Goal: Task Accomplishment & Management: Manage account settings

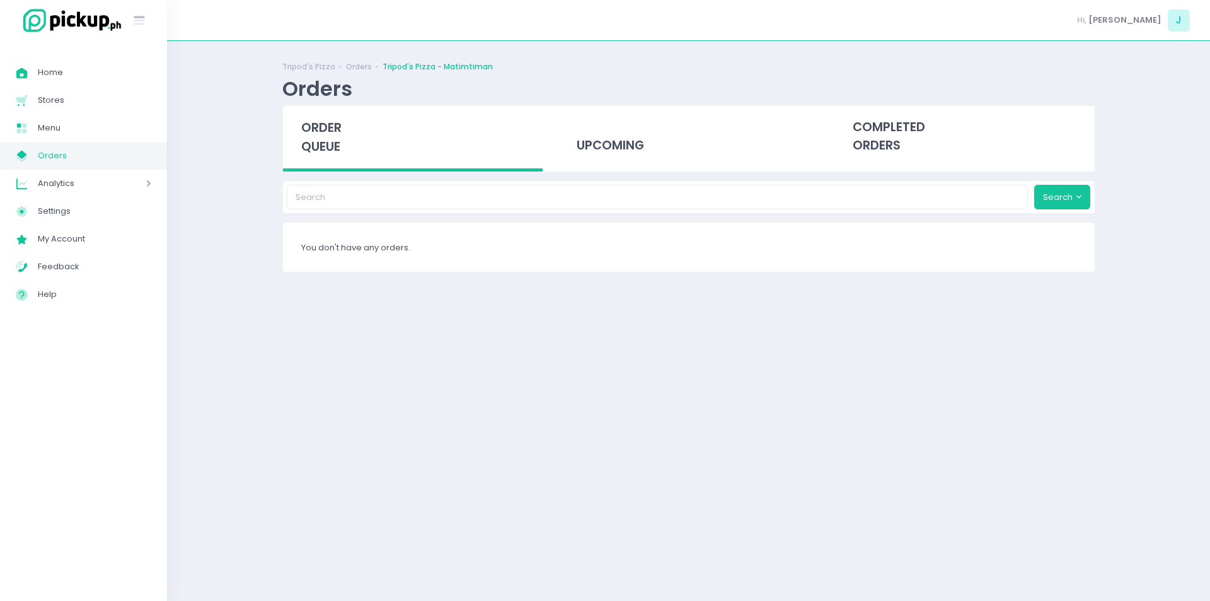
click at [311, 149] on span "order queue" at bounding box center [321, 137] width 40 height 36
click at [317, 149] on span "order queue" at bounding box center [321, 137] width 40 height 36
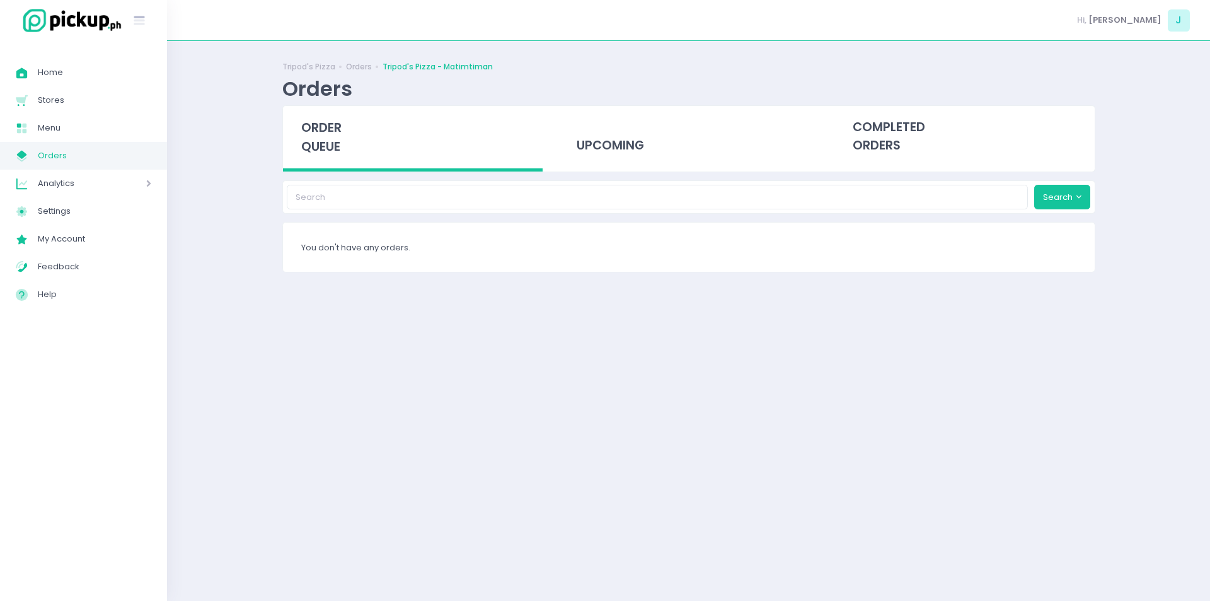
click at [317, 149] on span "order queue" at bounding box center [321, 137] width 40 height 36
click at [318, 139] on span "order queue" at bounding box center [321, 137] width 40 height 36
click at [325, 153] on span "order queue" at bounding box center [321, 137] width 40 height 36
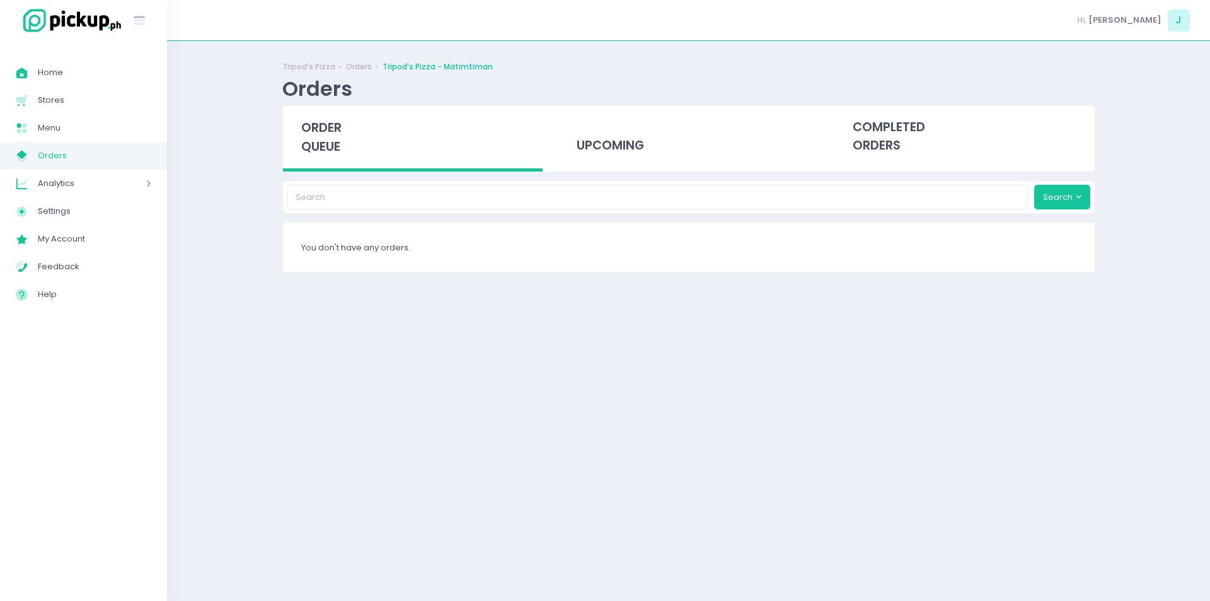
click at [325, 153] on span "order queue" at bounding box center [321, 137] width 40 height 36
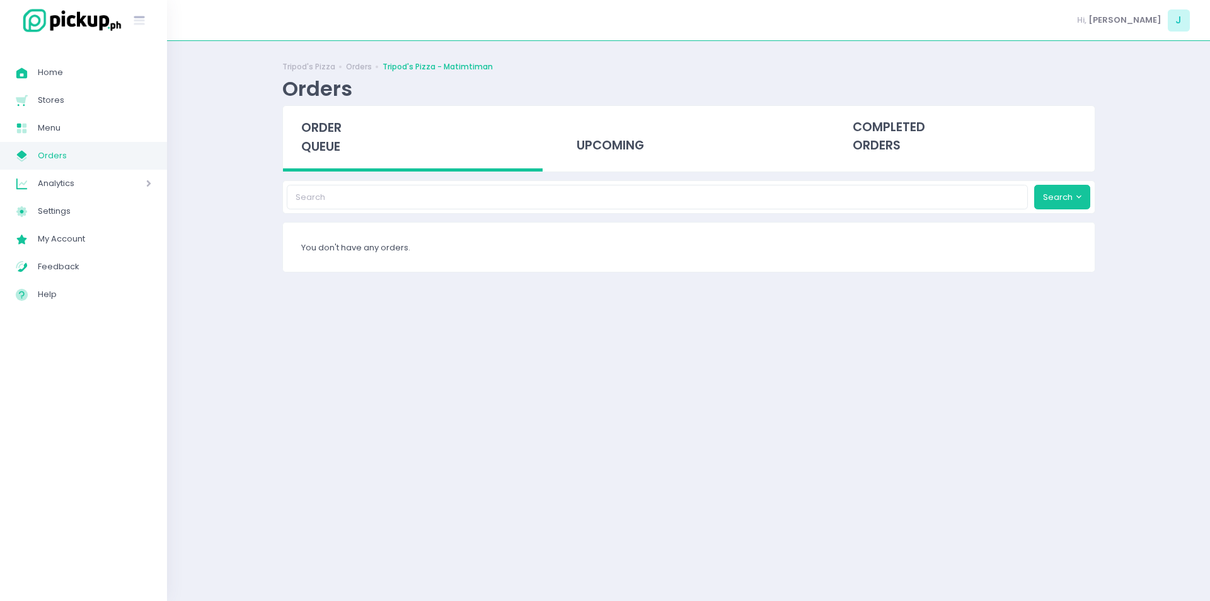
click at [325, 153] on span "order queue" at bounding box center [321, 137] width 40 height 36
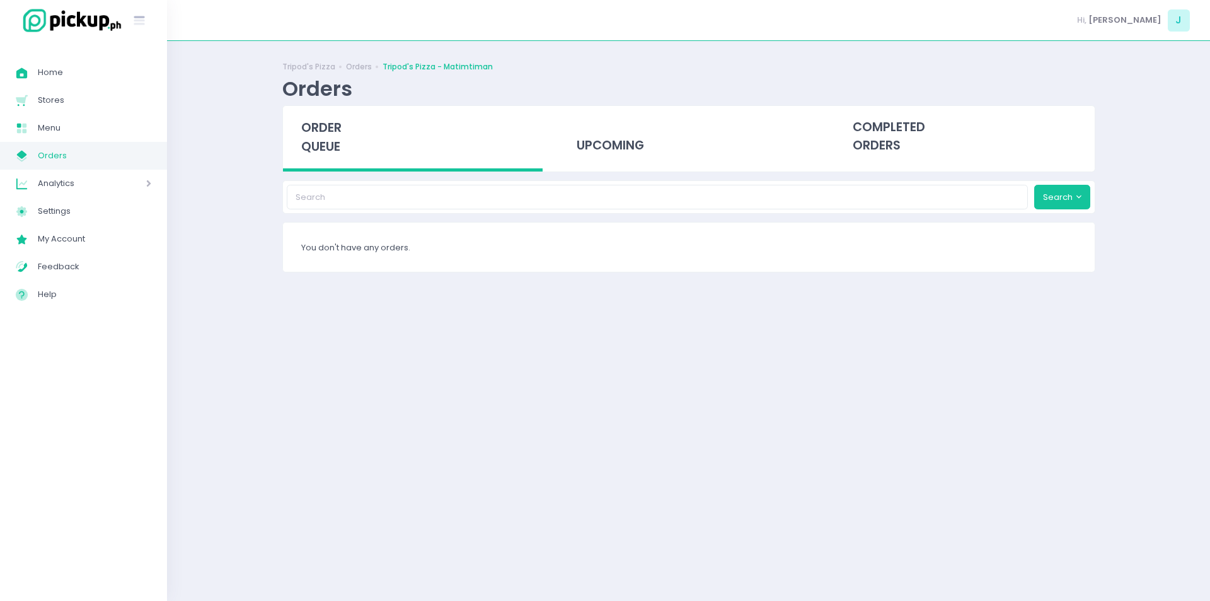
click at [325, 153] on span "order queue" at bounding box center [321, 137] width 40 height 36
click at [331, 122] on span "order queue" at bounding box center [321, 137] width 40 height 36
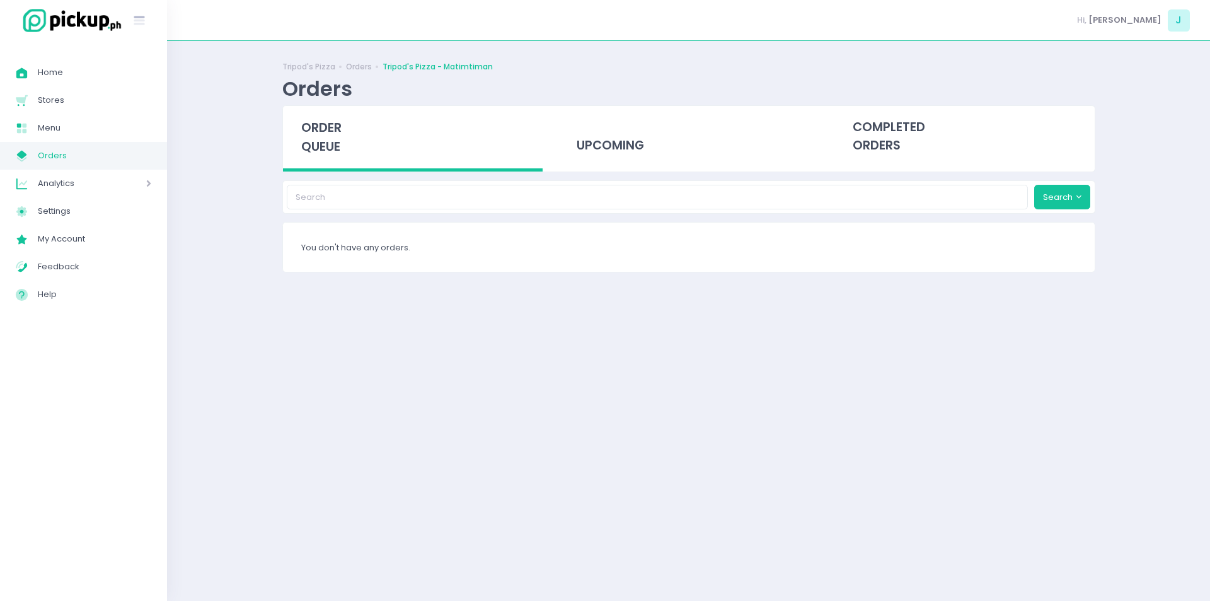
click at [331, 122] on span "order queue" at bounding box center [321, 137] width 40 height 36
click at [318, 144] on span "order queue" at bounding box center [321, 137] width 40 height 36
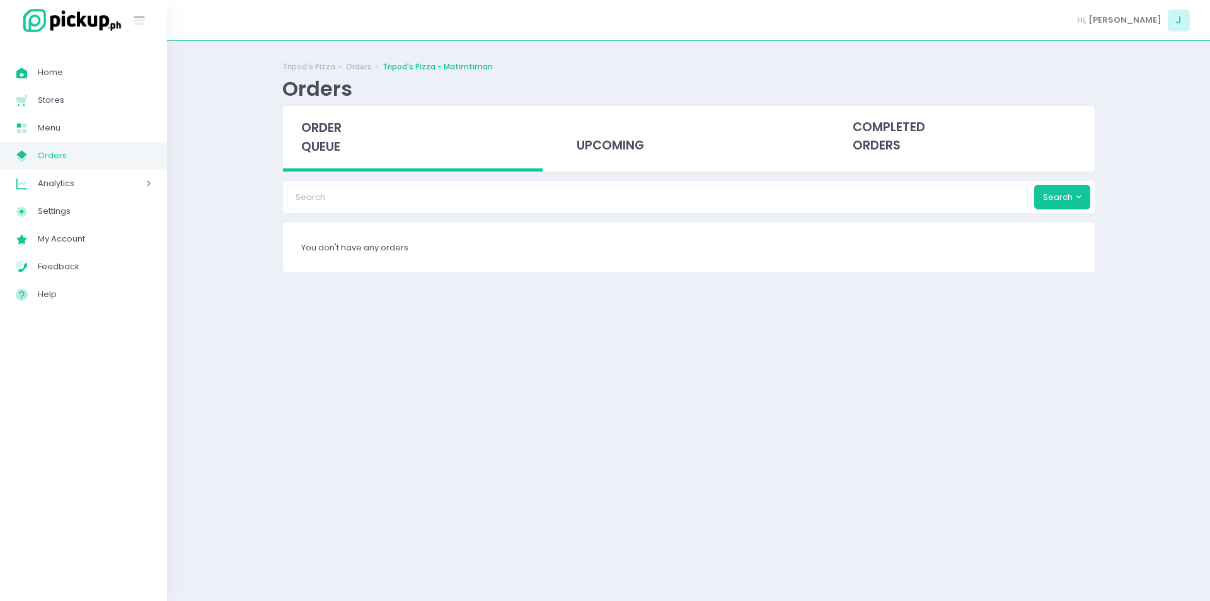
click at [332, 149] on span "order queue" at bounding box center [321, 137] width 40 height 36
click at [334, 129] on span "order queue" at bounding box center [321, 137] width 40 height 36
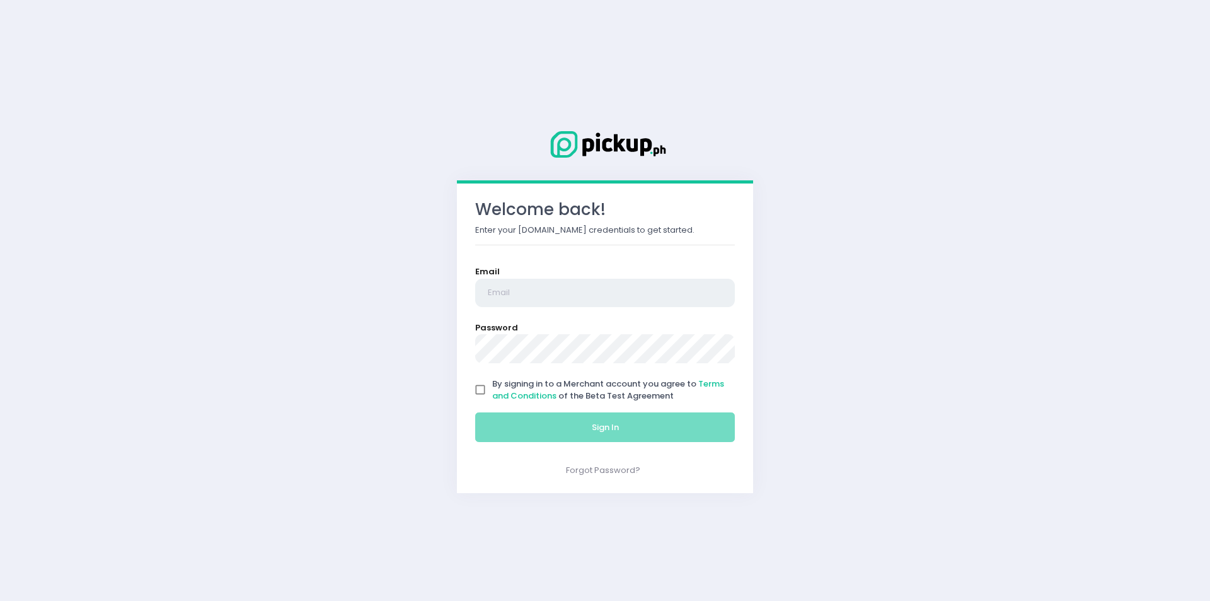
type input "[EMAIL_ADDRESS][DOMAIN_NAME]"
click at [477, 385] on input "By signing in to a Merchant account you agree to Terms and Conditions of the Be…" at bounding box center [480, 390] width 24 height 24
checkbox input "true"
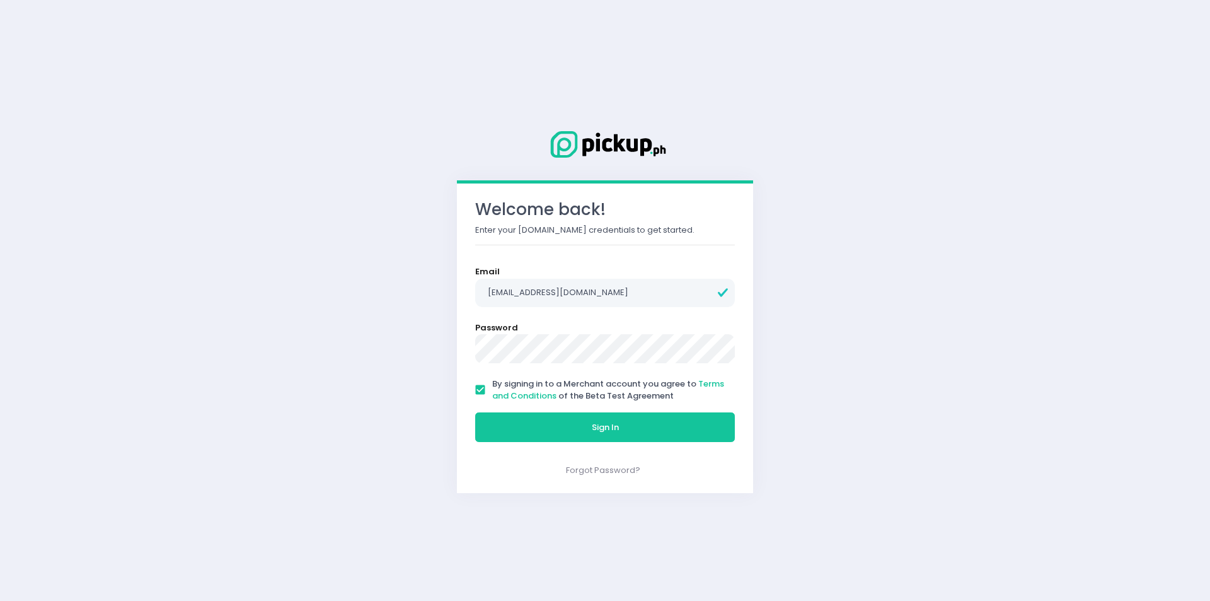
click at [504, 403] on form "Email justinbumatay@gmail.com Password By signing in to a Merchant account you …" at bounding box center [605, 356] width 260 height 183
click at [504, 413] on div "Sign In" at bounding box center [606, 427] width 276 height 42
click at [504, 413] on button "Sign In" at bounding box center [605, 427] width 260 height 30
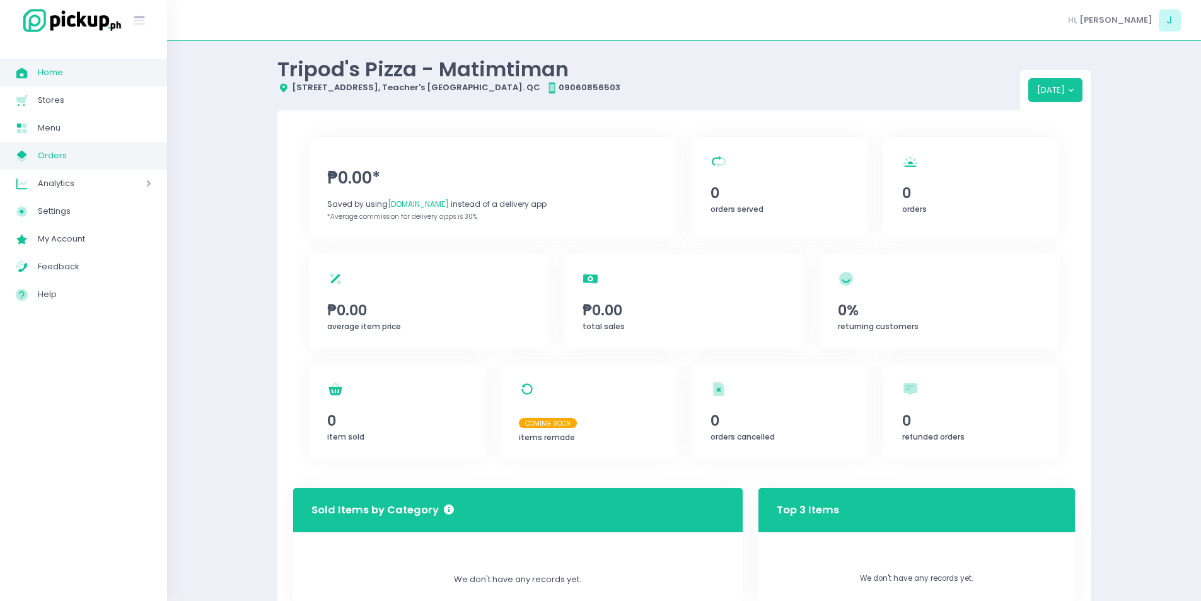
click at [108, 144] on link "My Store Created with Sketch. Orders" at bounding box center [83, 156] width 167 height 28
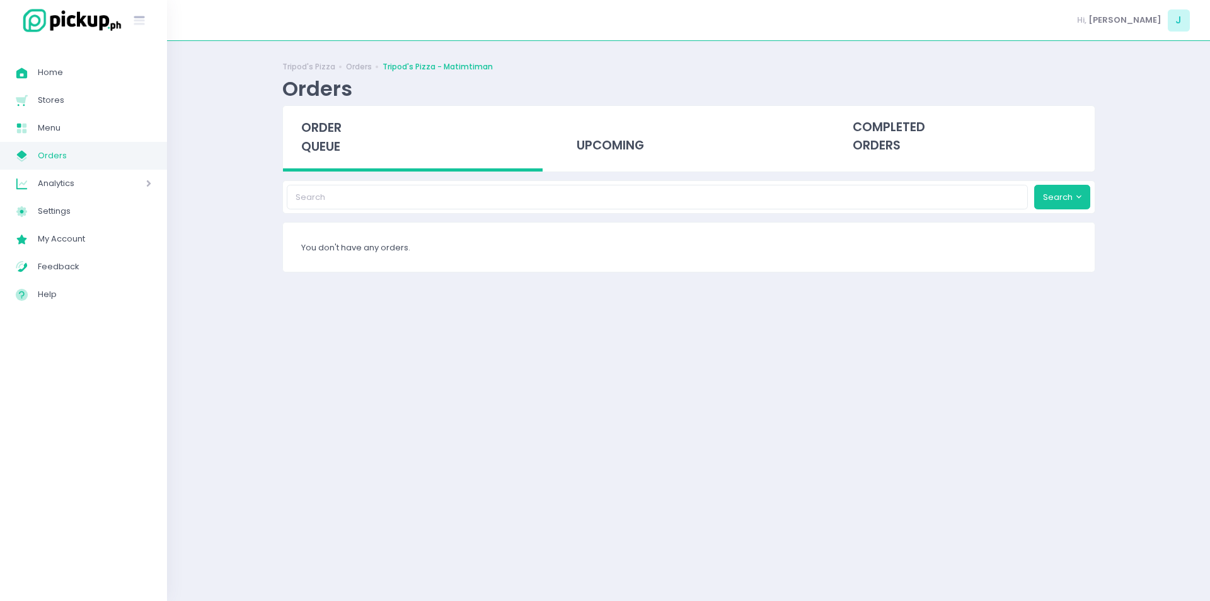
click at [340, 140] on span "order queue" at bounding box center [321, 137] width 40 height 36
click at [320, 123] on span "order queue" at bounding box center [321, 137] width 40 height 36
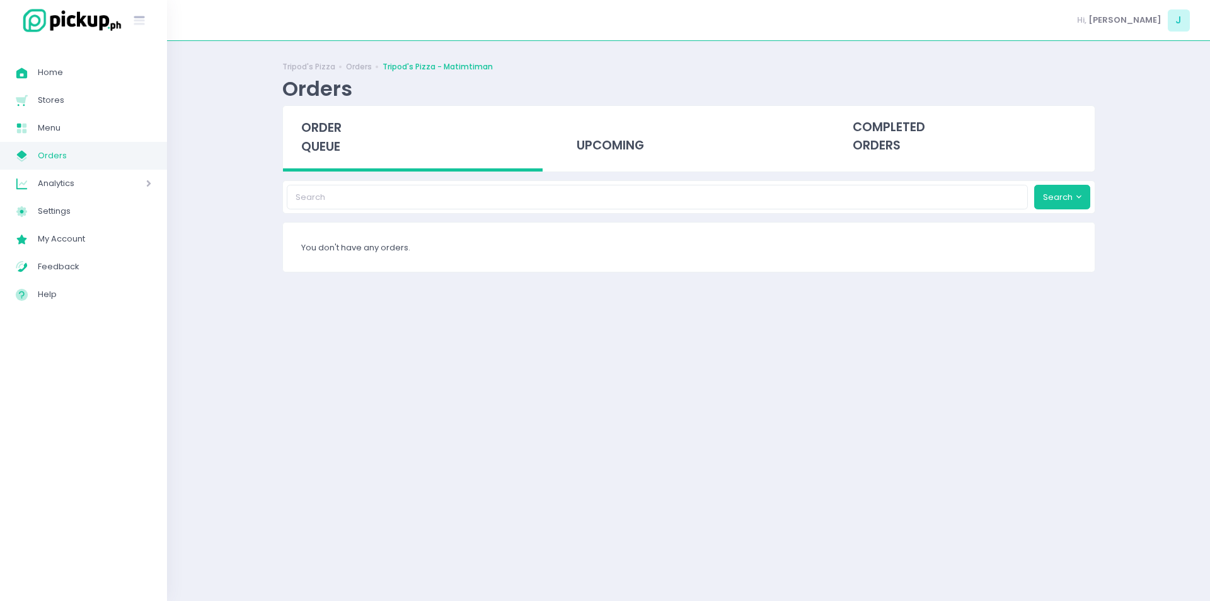
click at [320, 123] on span "order queue" at bounding box center [321, 137] width 40 height 36
click at [321, 132] on span "order queue" at bounding box center [321, 137] width 40 height 36
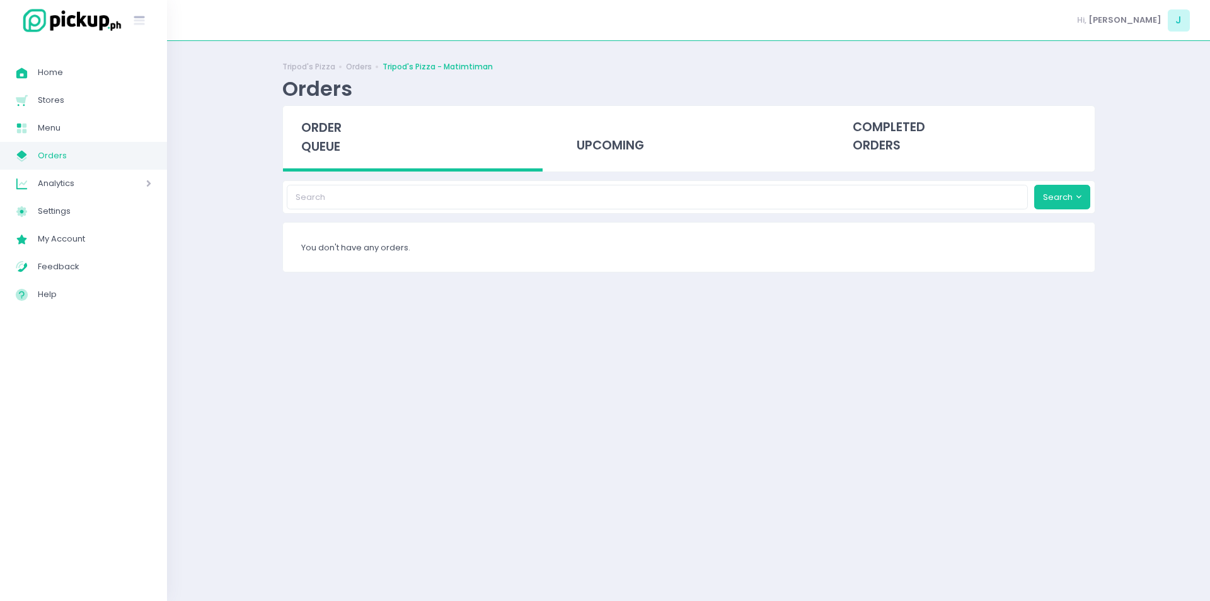
click at [321, 132] on span "order queue" at bounding box center [321, 137] width 40 height 36
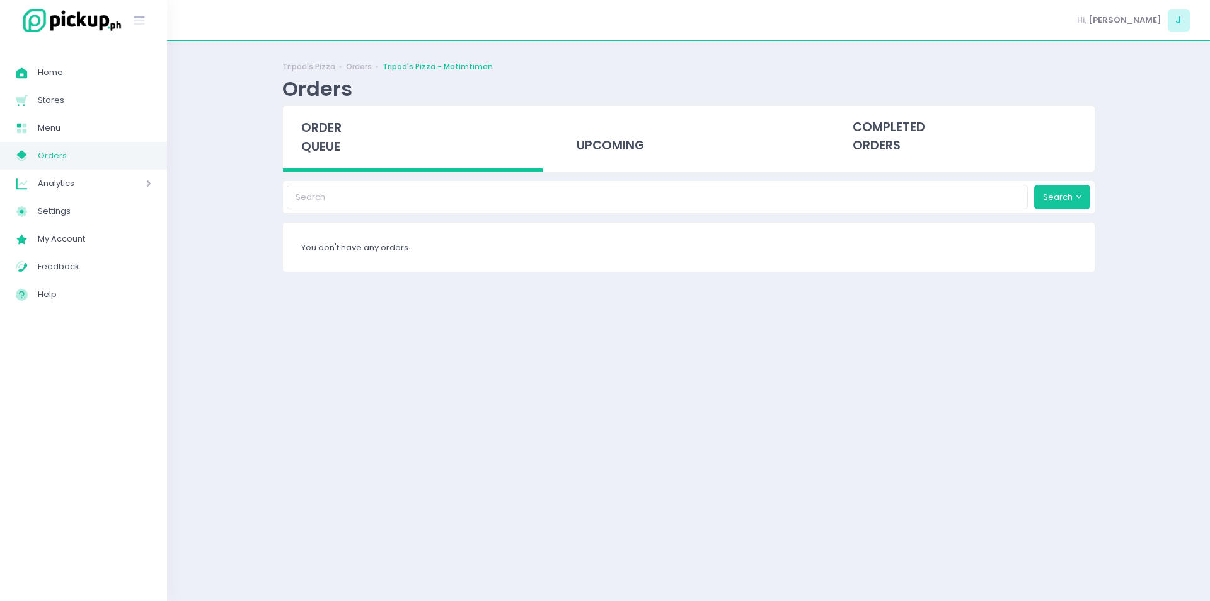
click at [321, 132] on span "order queue" at bounding box center [321, 137] width 40 height 36
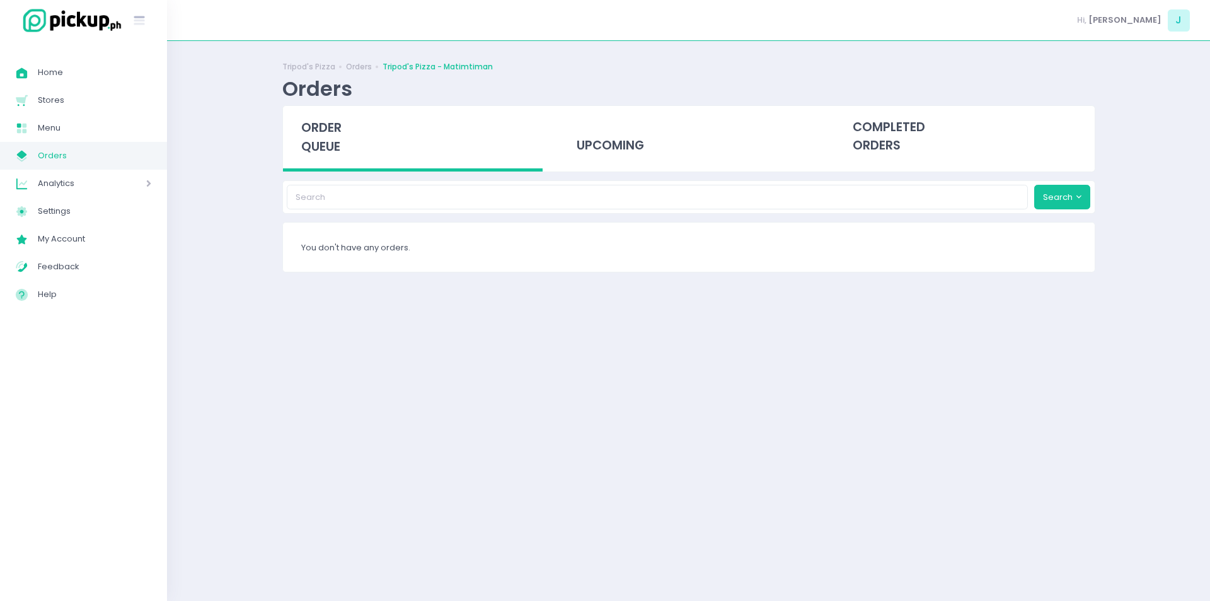
click at [321, 132] on span "order queue" at bounding box center [321, 137] width 40 height 36
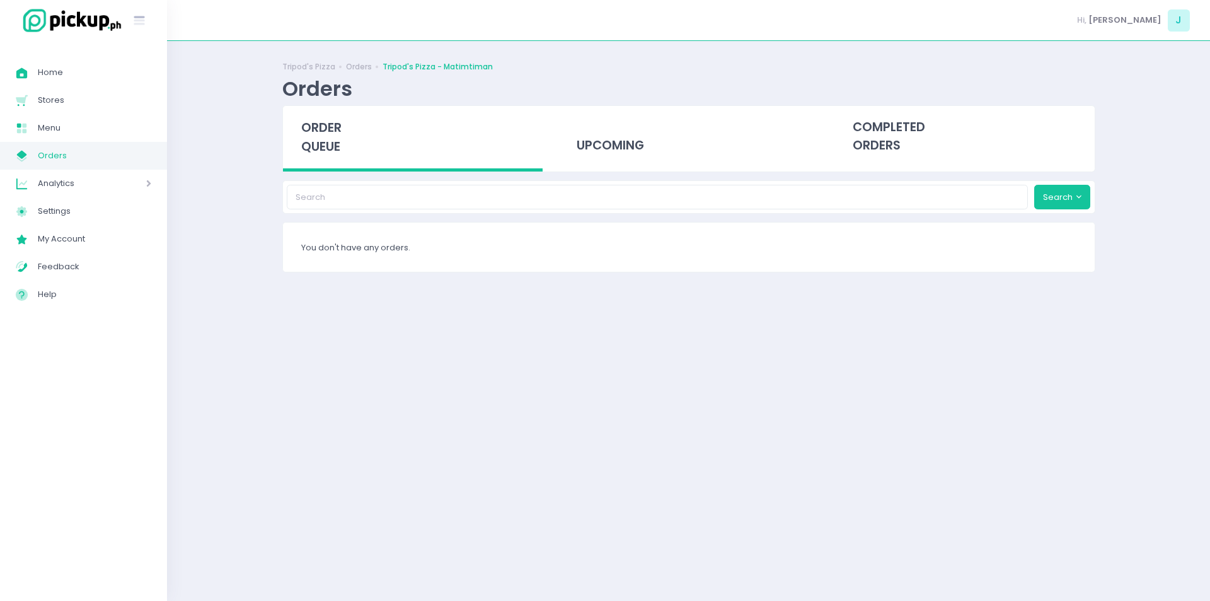
click at [321, 132] on span "order queue" at bounding box center [321, 137] width 40 height 36
click at [323, 137] on div "order queue" at bounding box center [413, 139] width 260 height 66
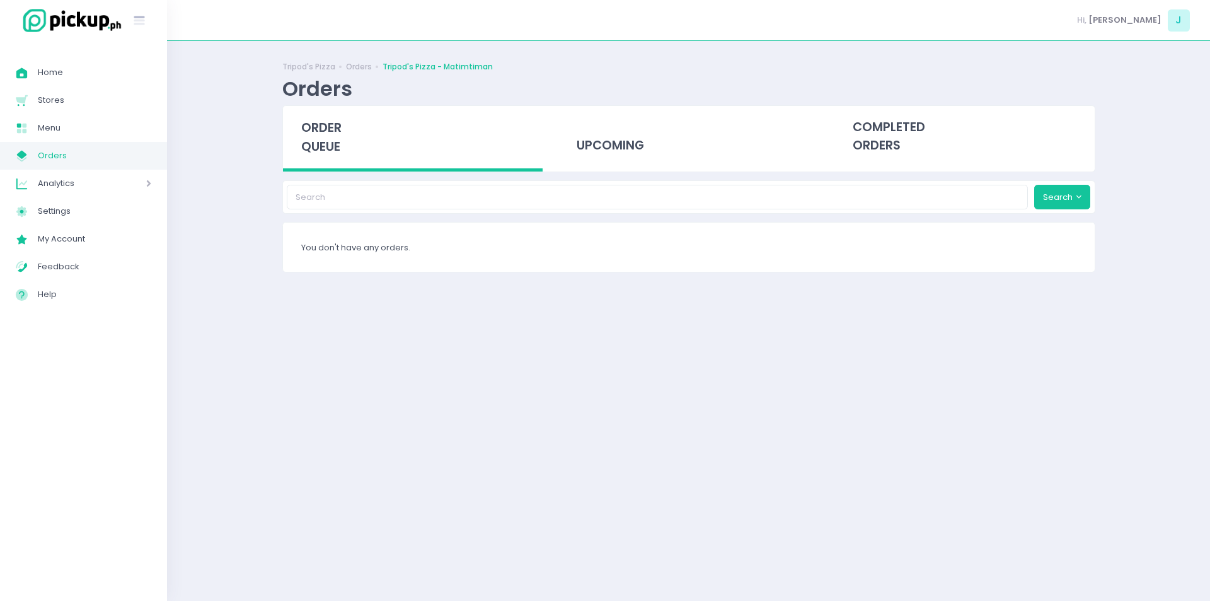
click at [323, 137] on div "order queue" at bounding box center [413, 139] width 260 height 66
click at [327, 144] on span "order queue" at bounding box center [321, 137] width 40 height 36
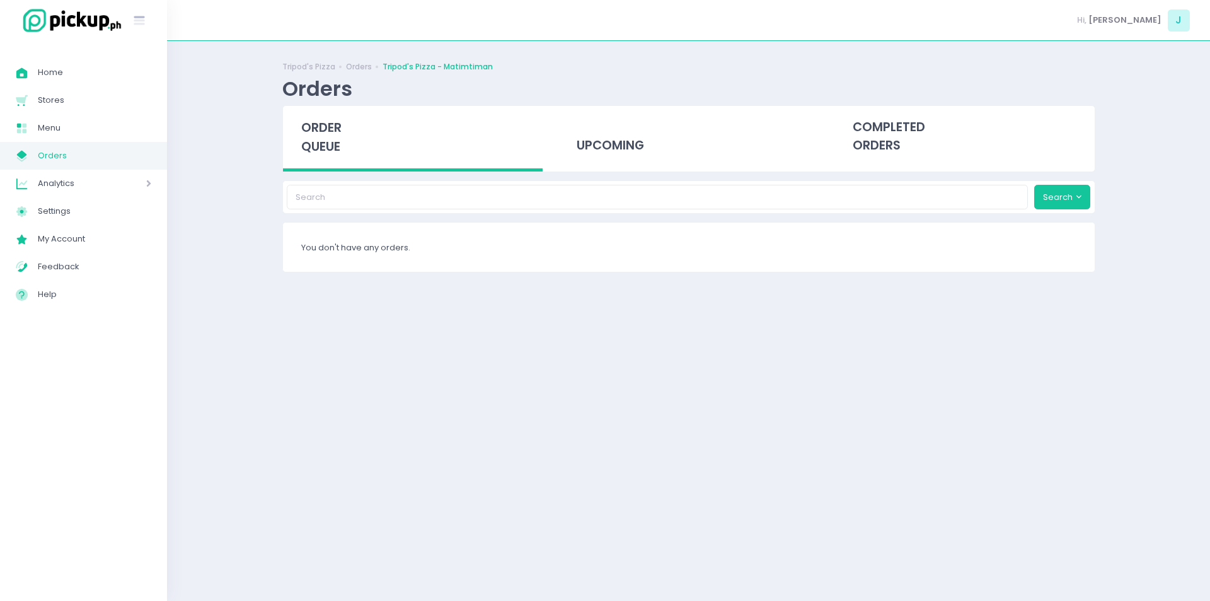
click at [327, 144] on span "order queue" at bounding box center [321, 137] width 40 height 36
click at [324, 139] on span "order queue" at bounding box center [321, 137] width 40 height 36
click at [328, 146] on span "order queue" at bounding box center [321, 137] width 40 height 36
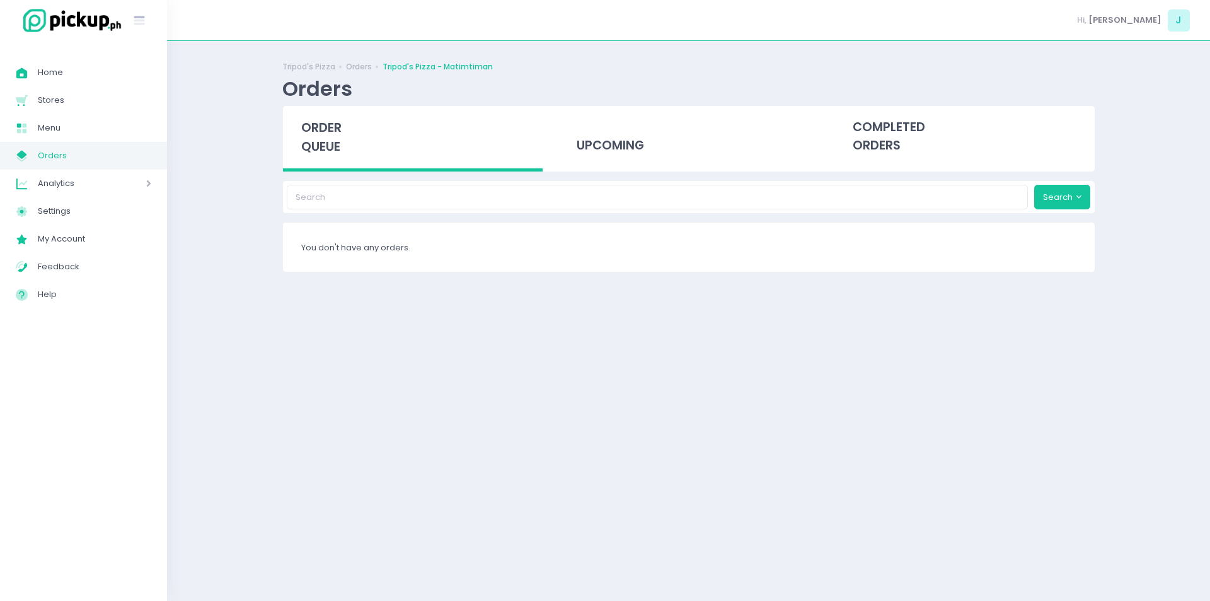
click at [328, 146] on span "order queue" at bounding box center [321, 137] width 40 height 36
click at [339, 144] on span "order queue" at bounding box center [321, 137] width 40 height 36
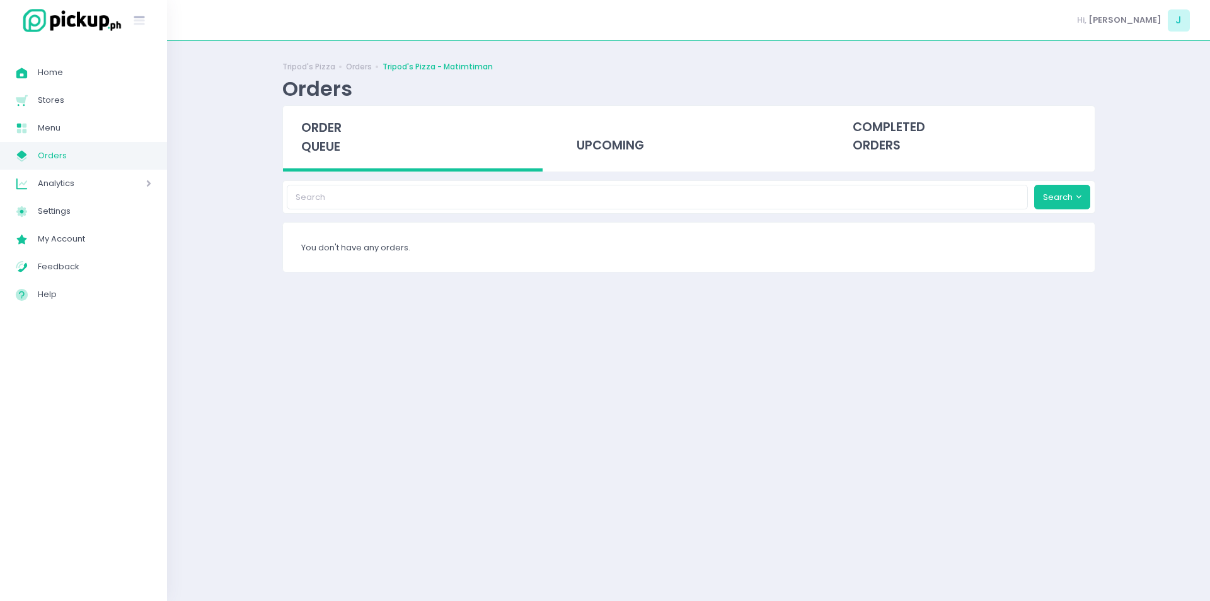
click at [339, 144] on span "order queue" at bounding box center [321, 137] width 40 height 36
click at [323, 127] on span "order queue" at bounding box center [321, 137] width 40 height 36
